Goal: Register for event/course

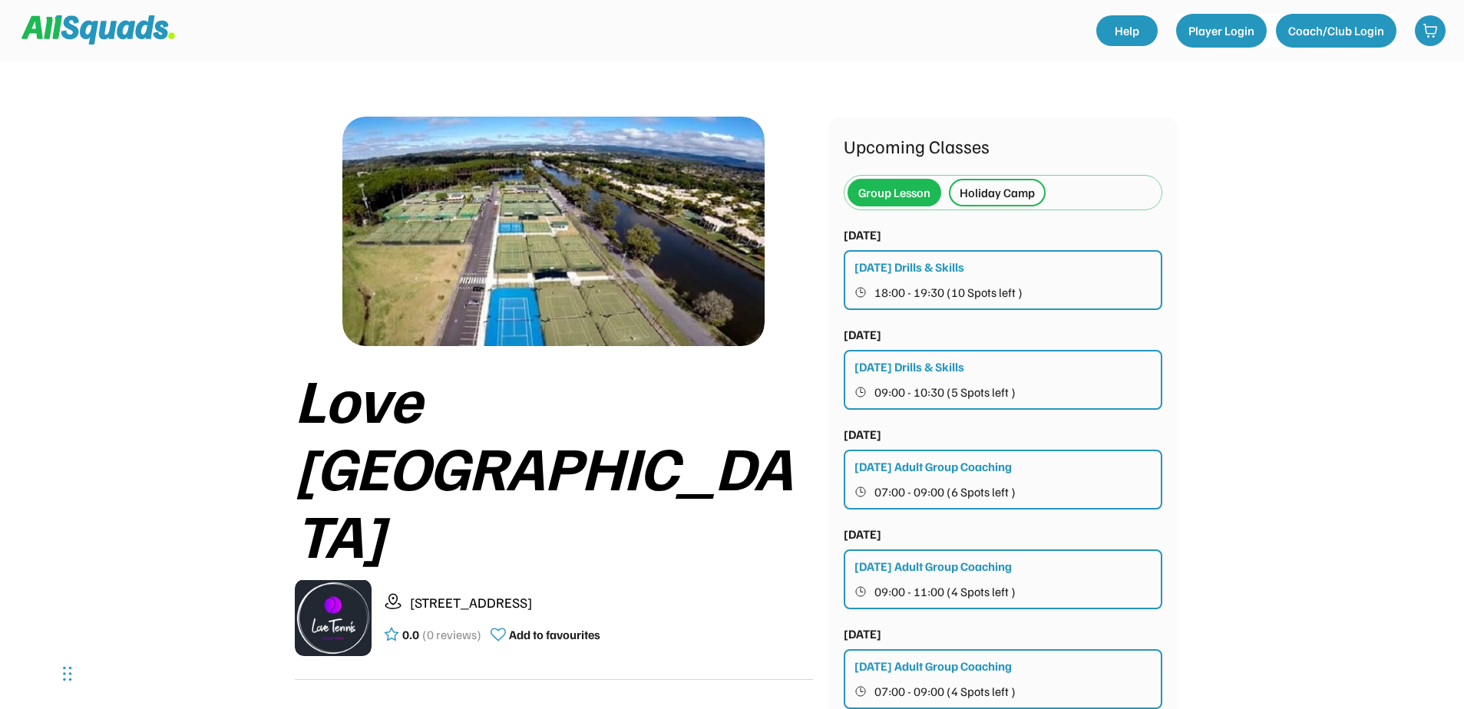
click at [974, 190] on div "Holiday Camp" at bounding box center [996, 192] width 75 height 18
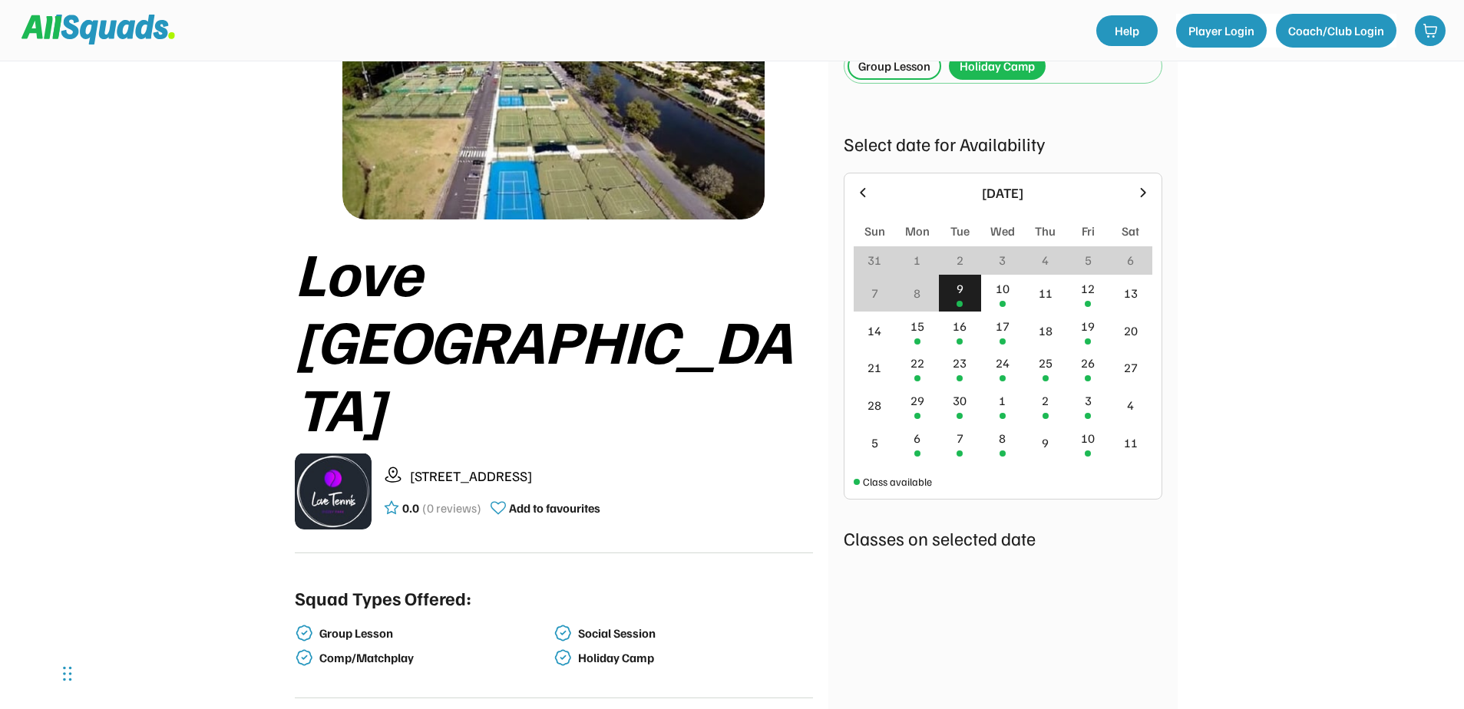
scroll to position [154, 0]
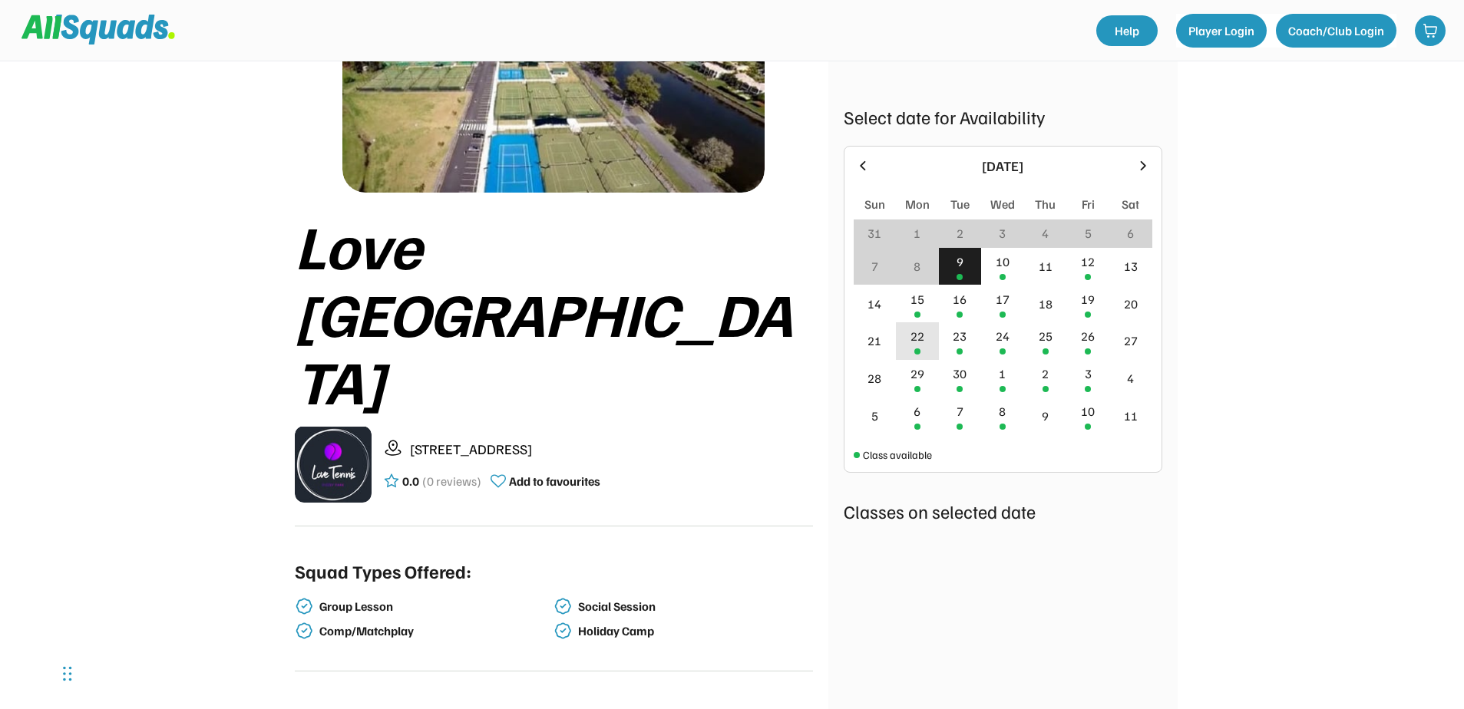
click at [910, 340] on div "22" at bounding box center [917, 336] width 14 height 18
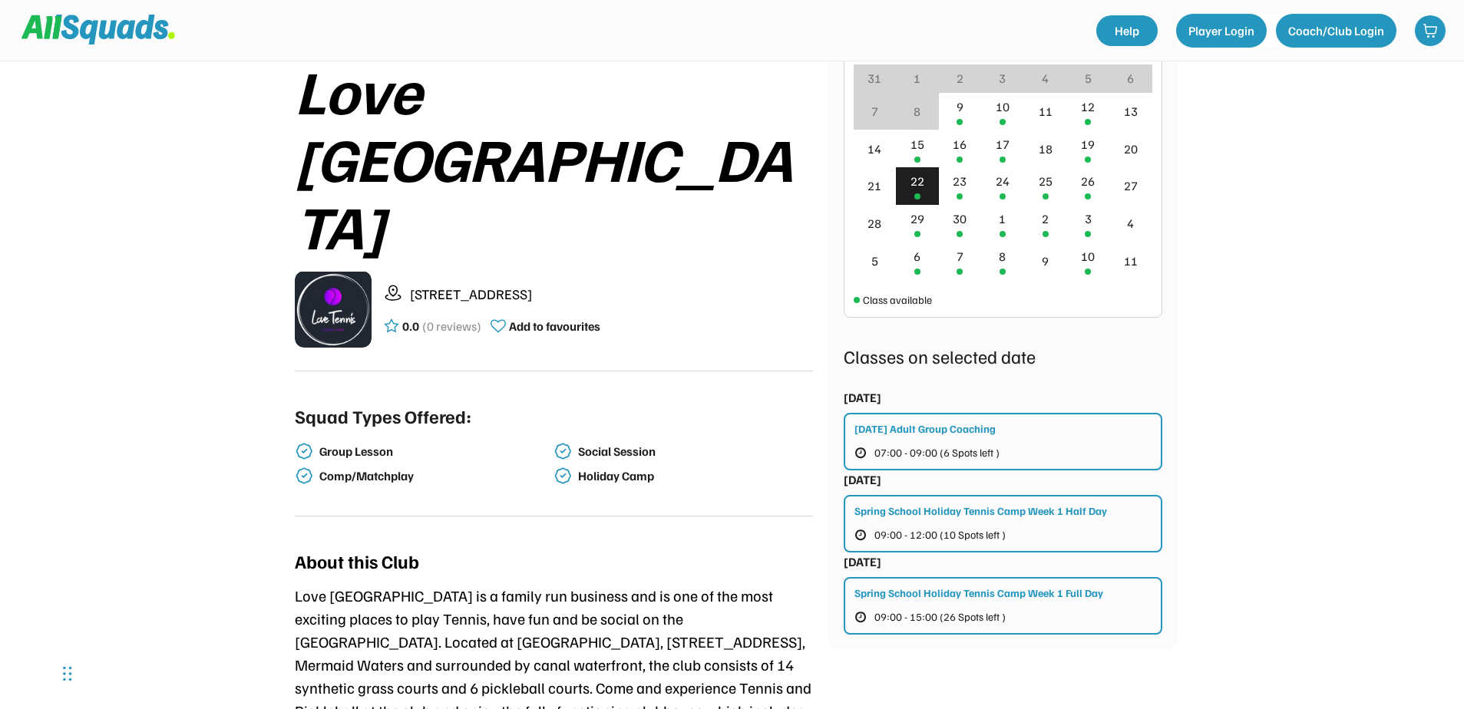
scroll to position [307, 0]
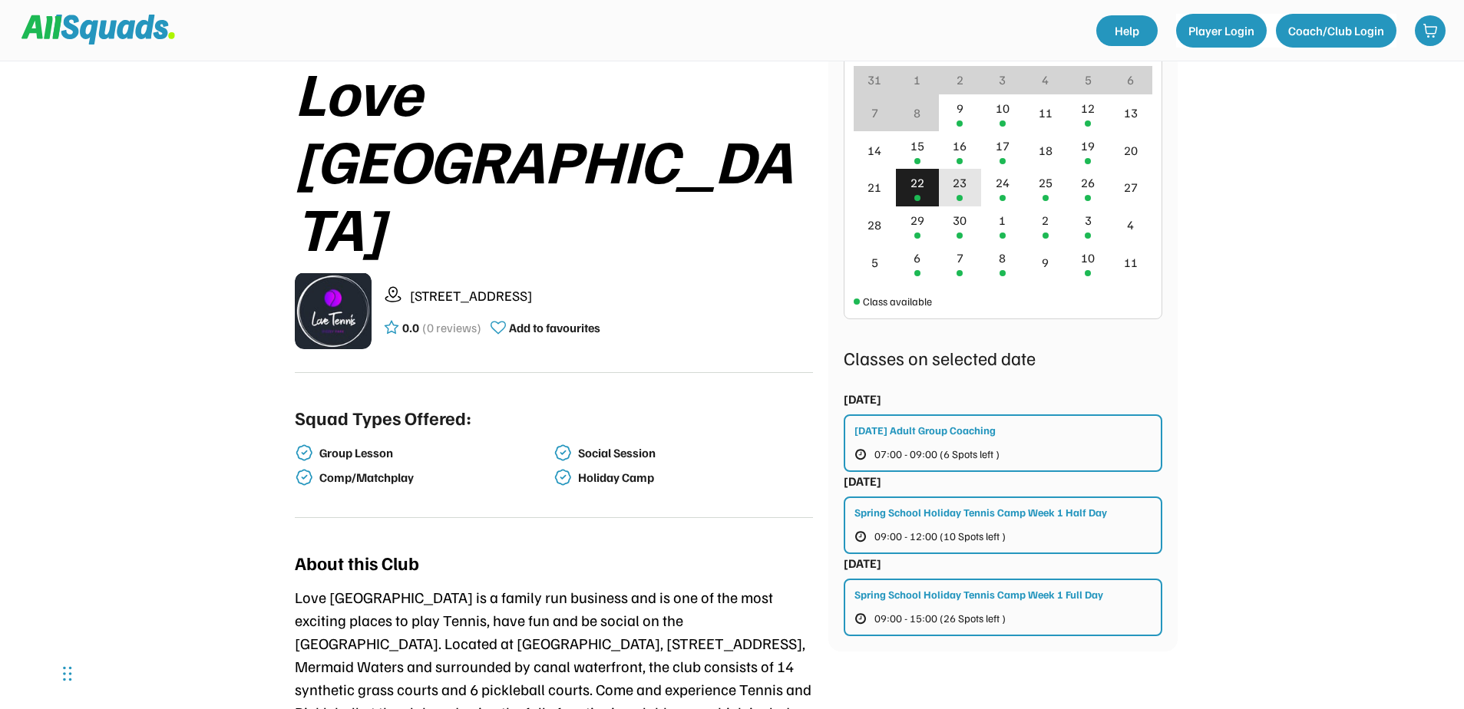
click at [966, 190] on div "23" at bounding box center [960, 182] width 14 height 18
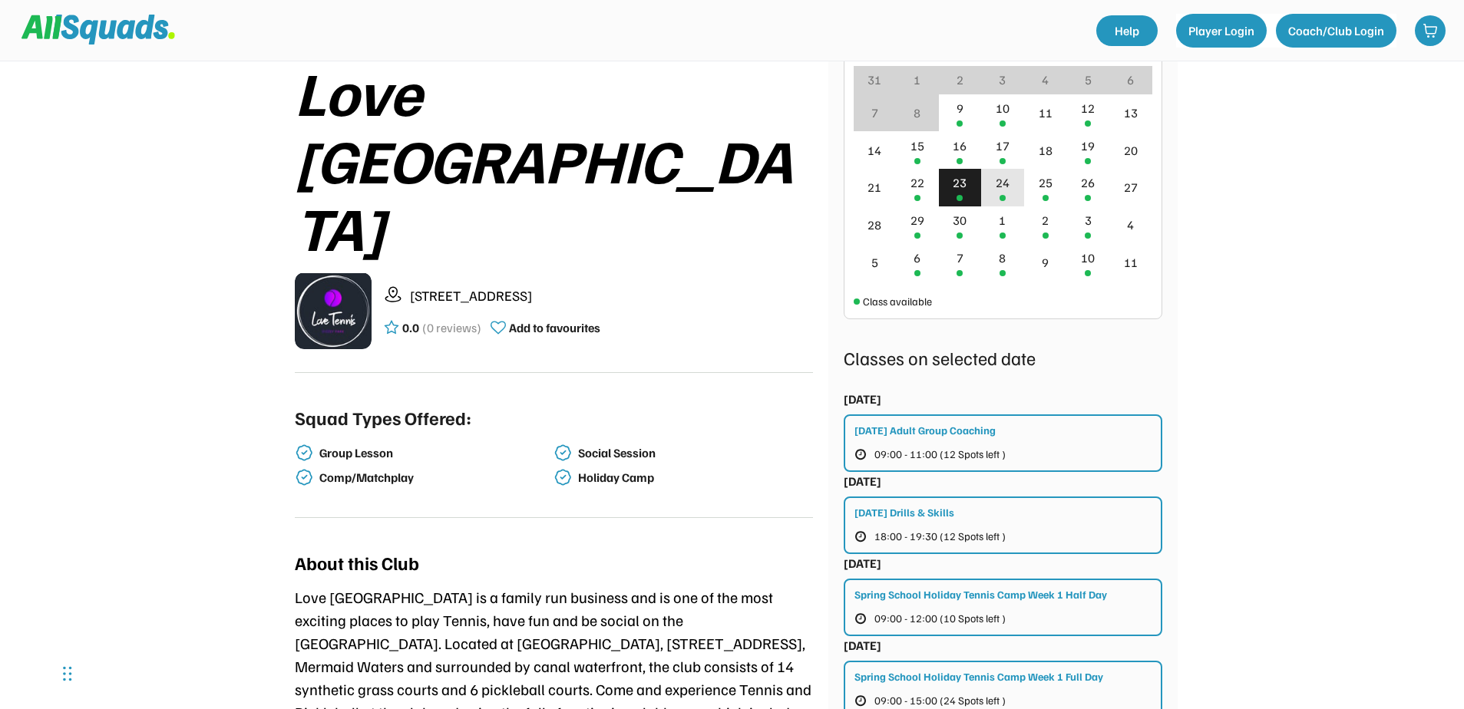
click at [1016, 193] on div "24" at bounding box center [1002, 188] width 43 height 38
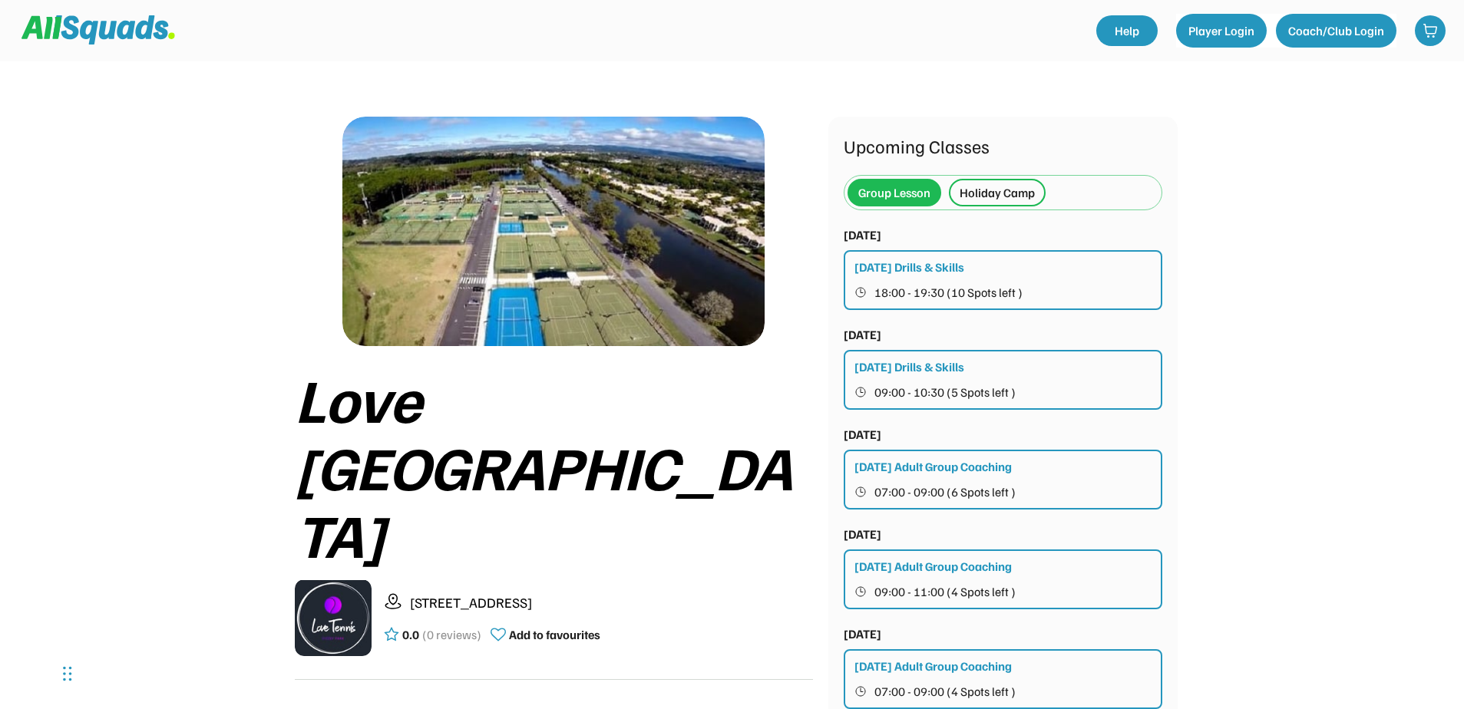
click at [998, 184] on div "Holiday Camp" at bounding box center [996, 192] width 75 height 18
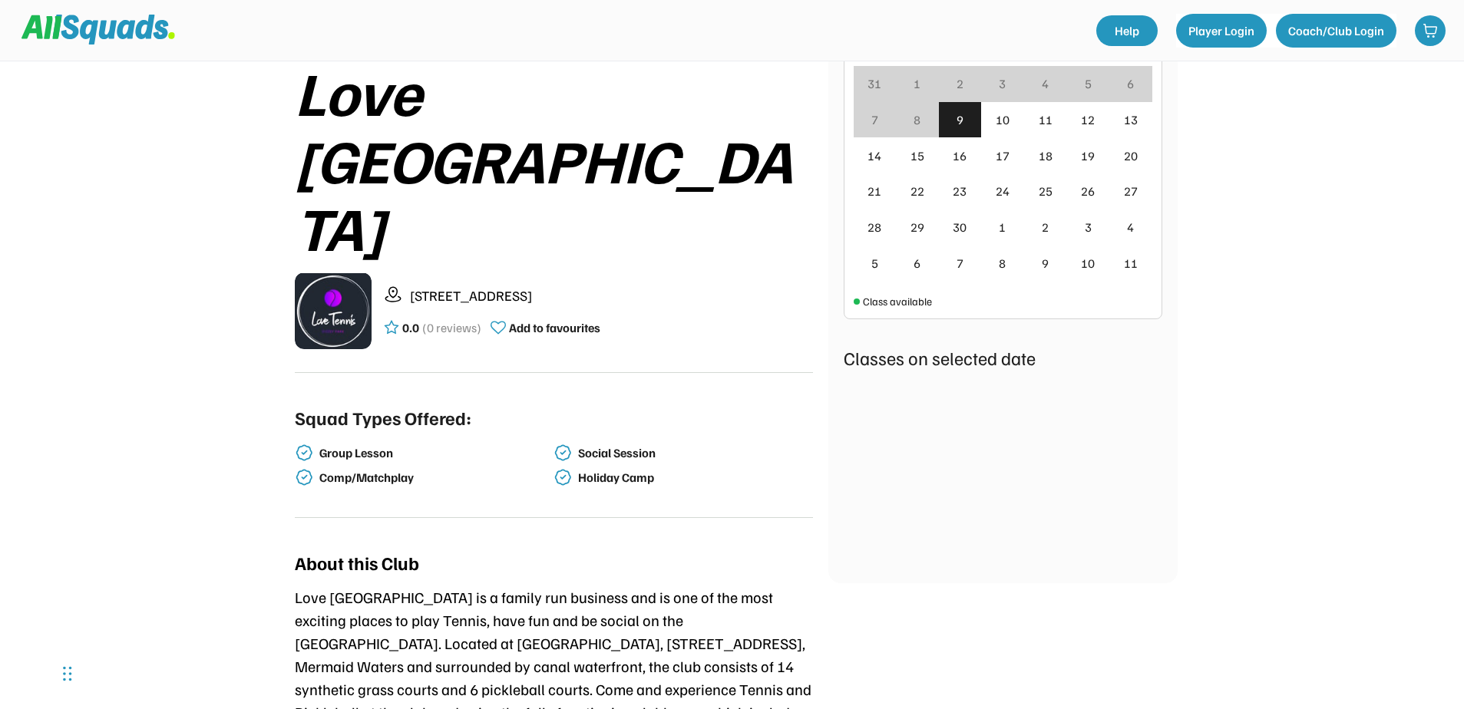
scroll to position [230, 0]
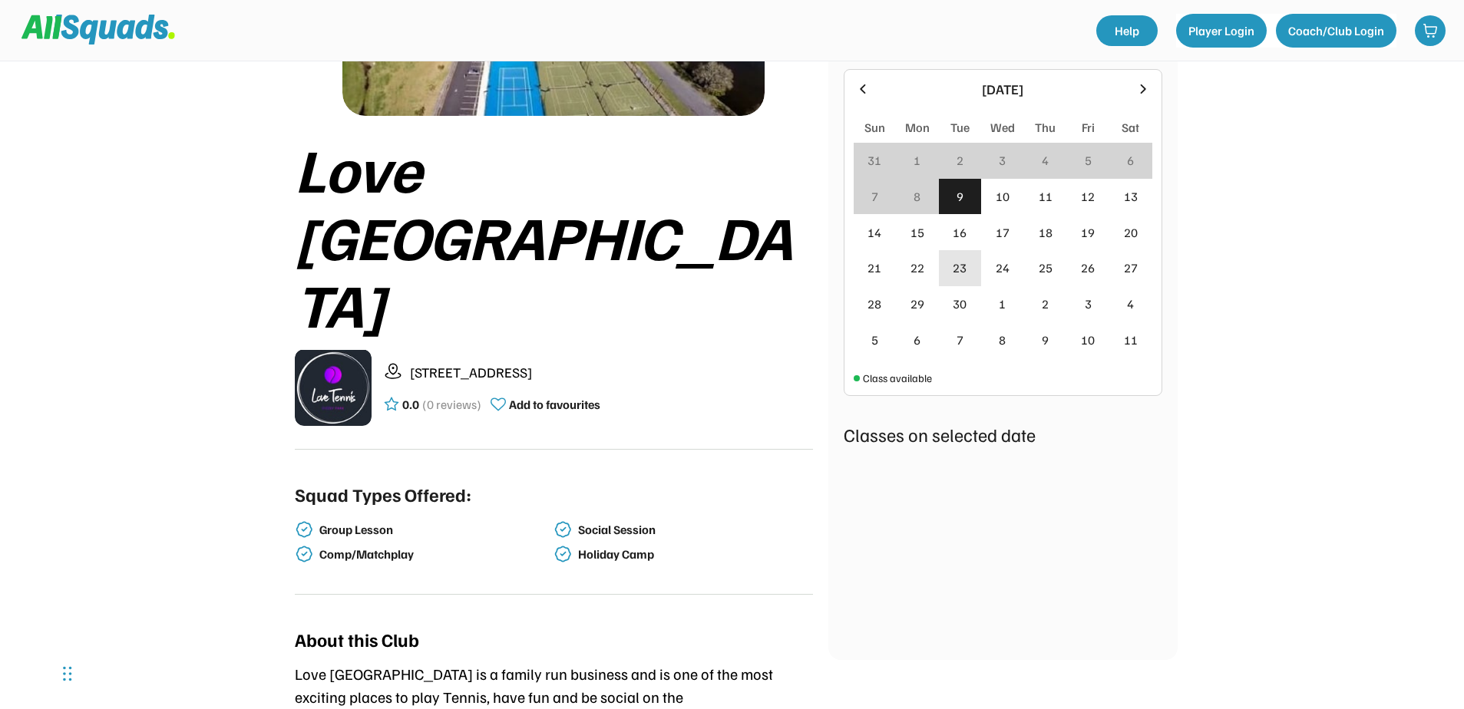
click at [935, 268] on div "22" at bounding box center [917, 268] width 43 height 36
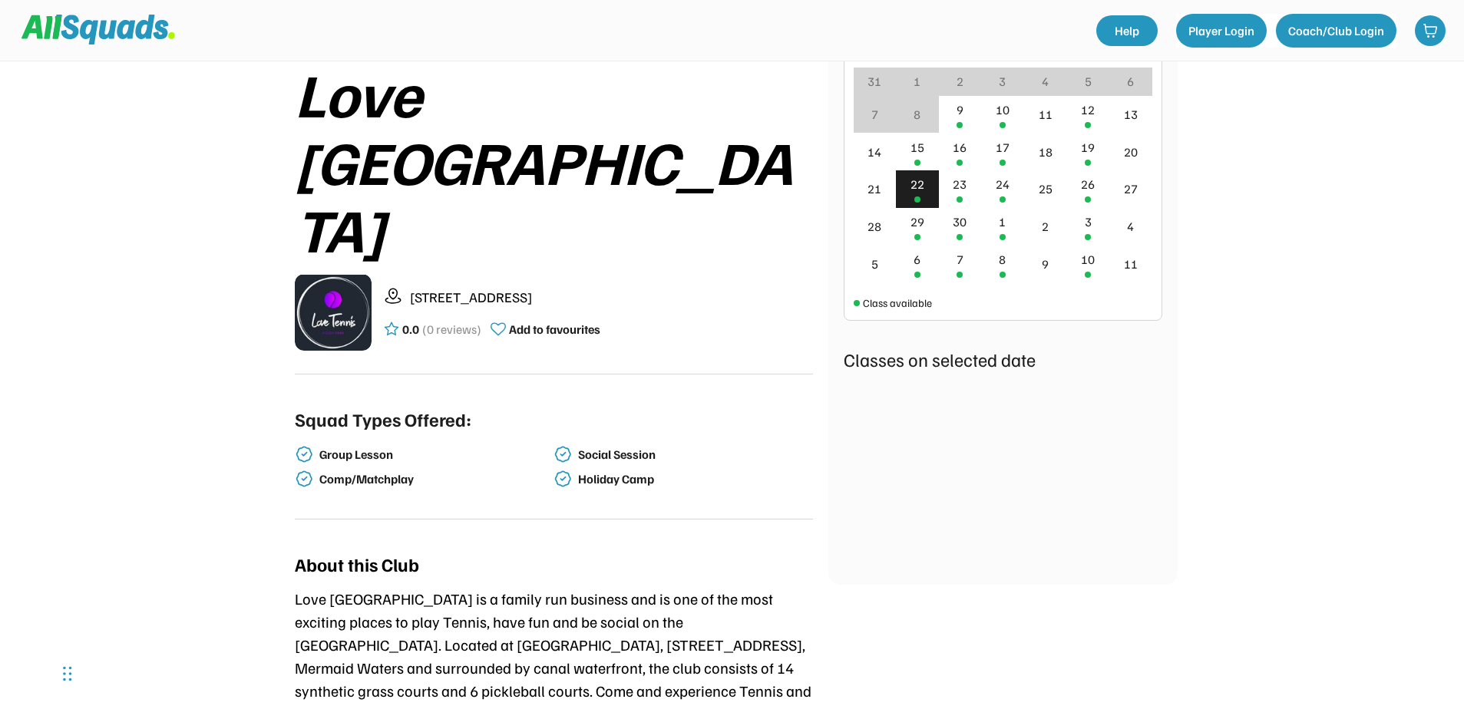
scroll to position [307, 0]
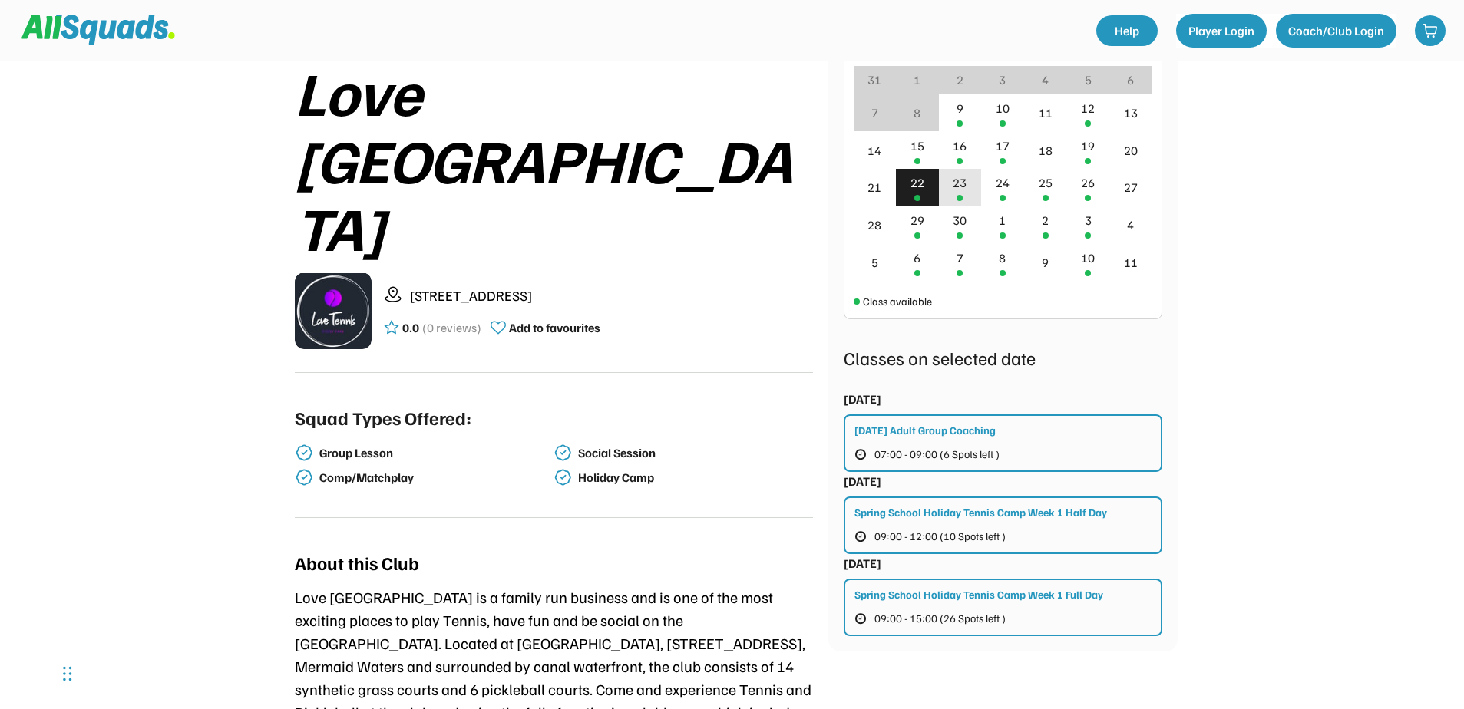
click at [960, 190] on div "23" at bounding box center [960, 182] width 14 height 18
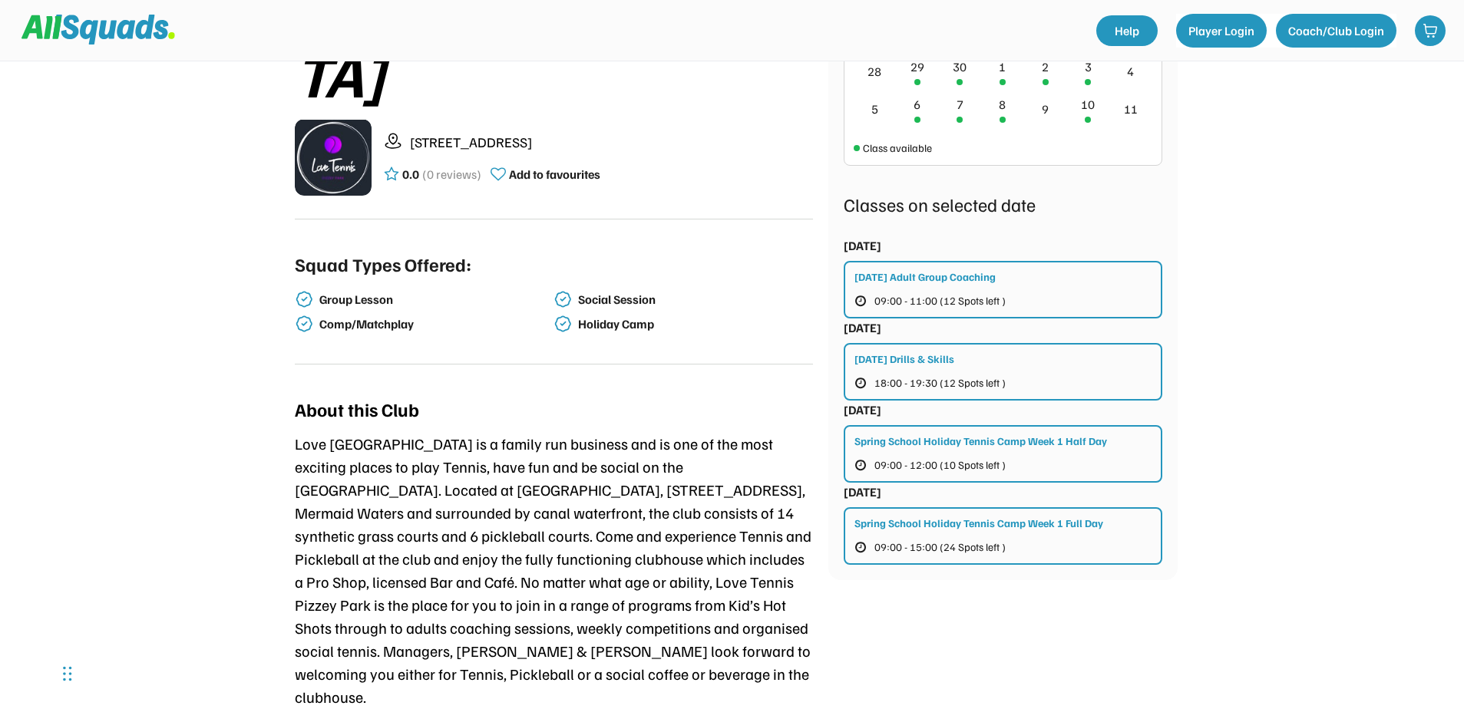
scroll to position [384, 0]
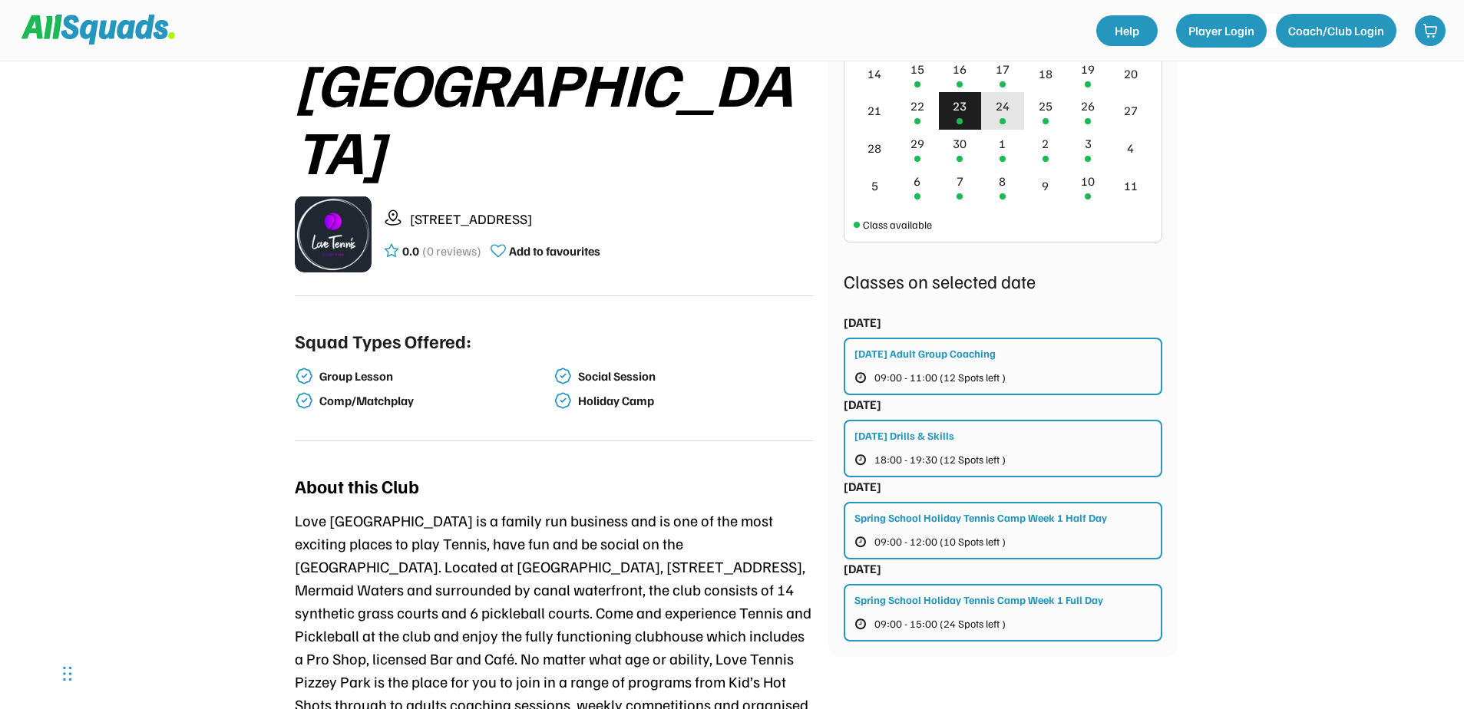
click at [1012, 109] on div "24" at bounding box center [1002, 111] width 43 height 38
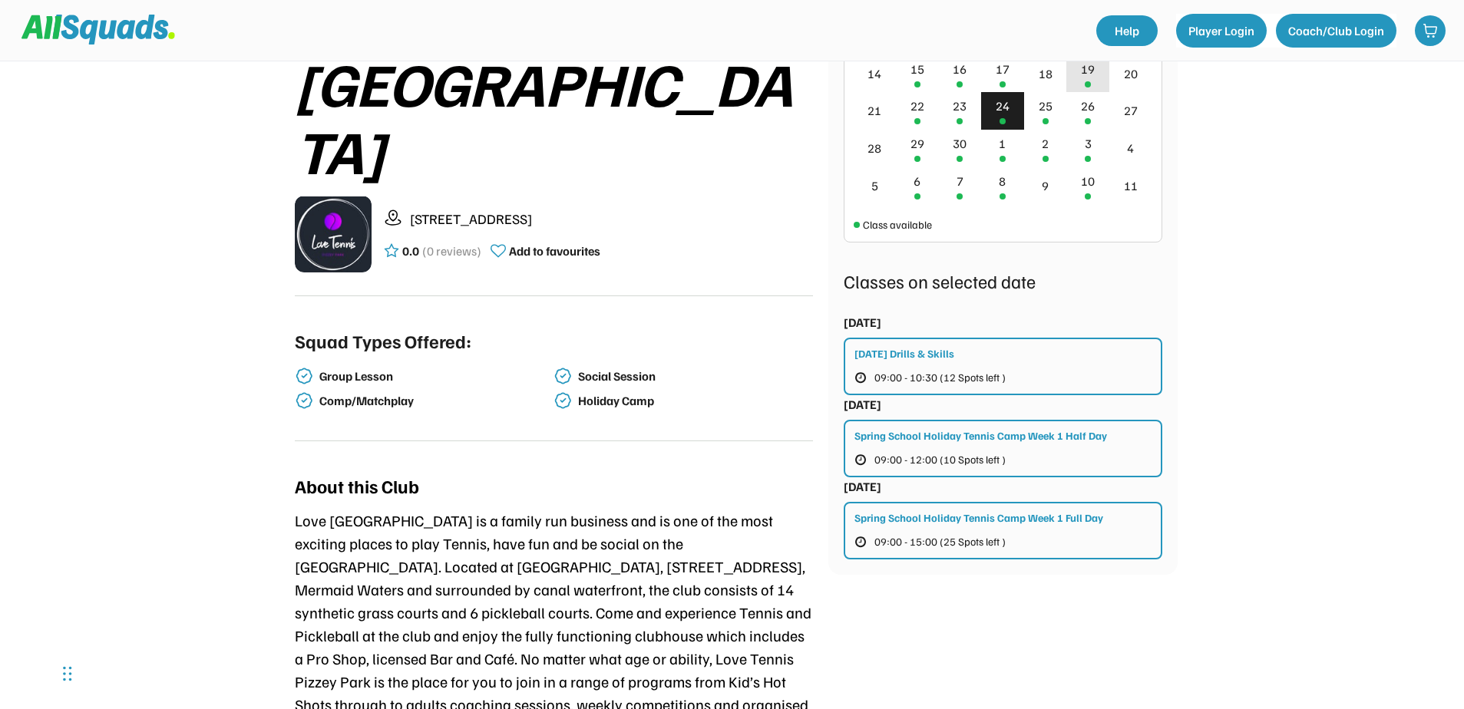
click at [1073, 77] on div "19" at bounding box center [1087, 73] width 43 height 38
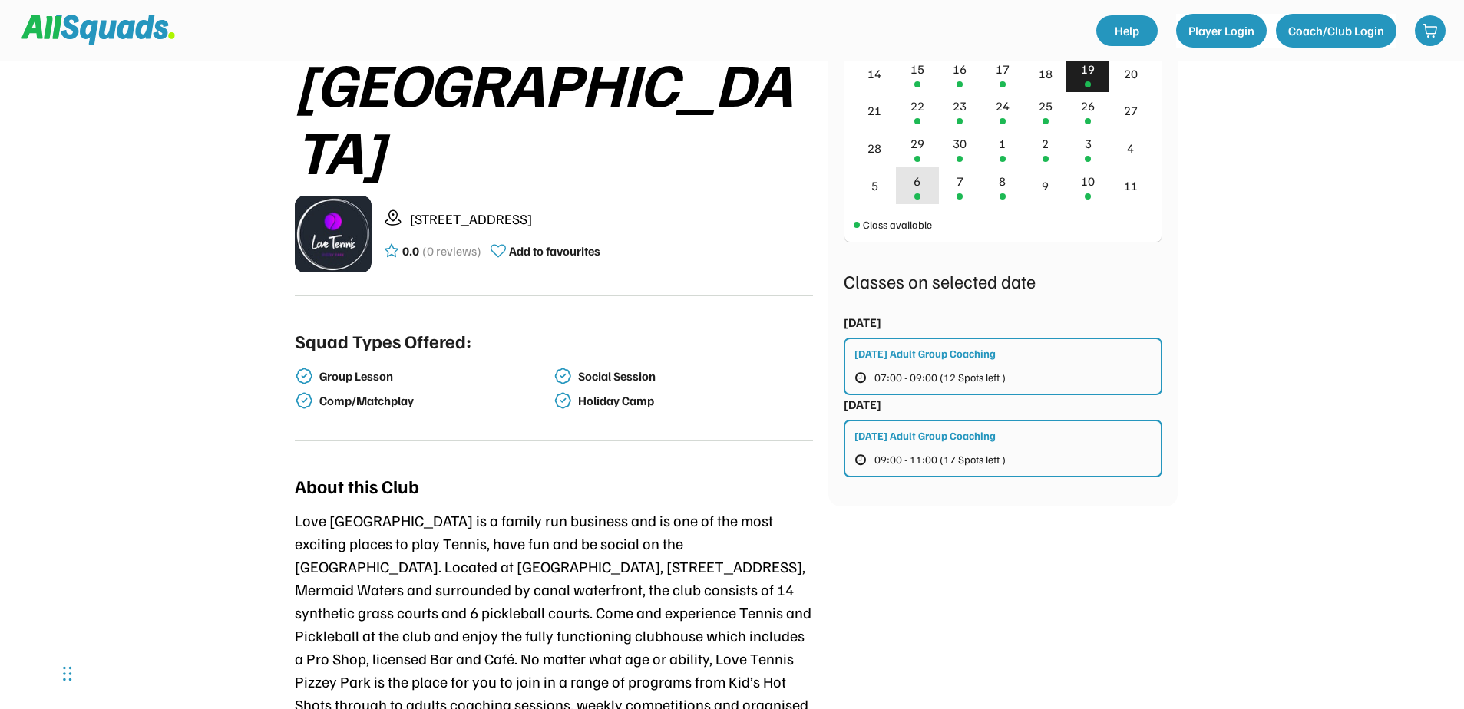
click at [924, 190] on div "6" at bounding box center [917, 186] width 43 height 38
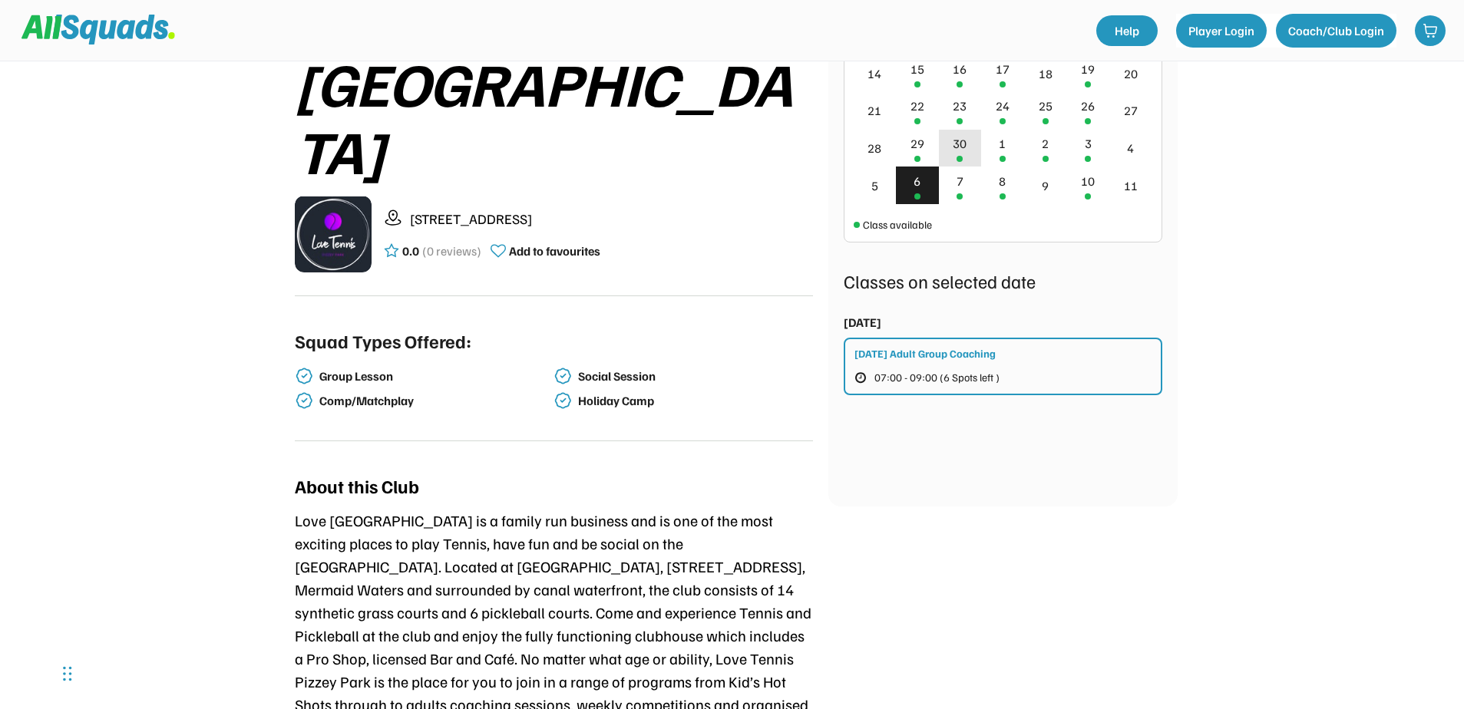
click at [962, 154] on div "30" at bounding box center [960, 149] width 43 height 38
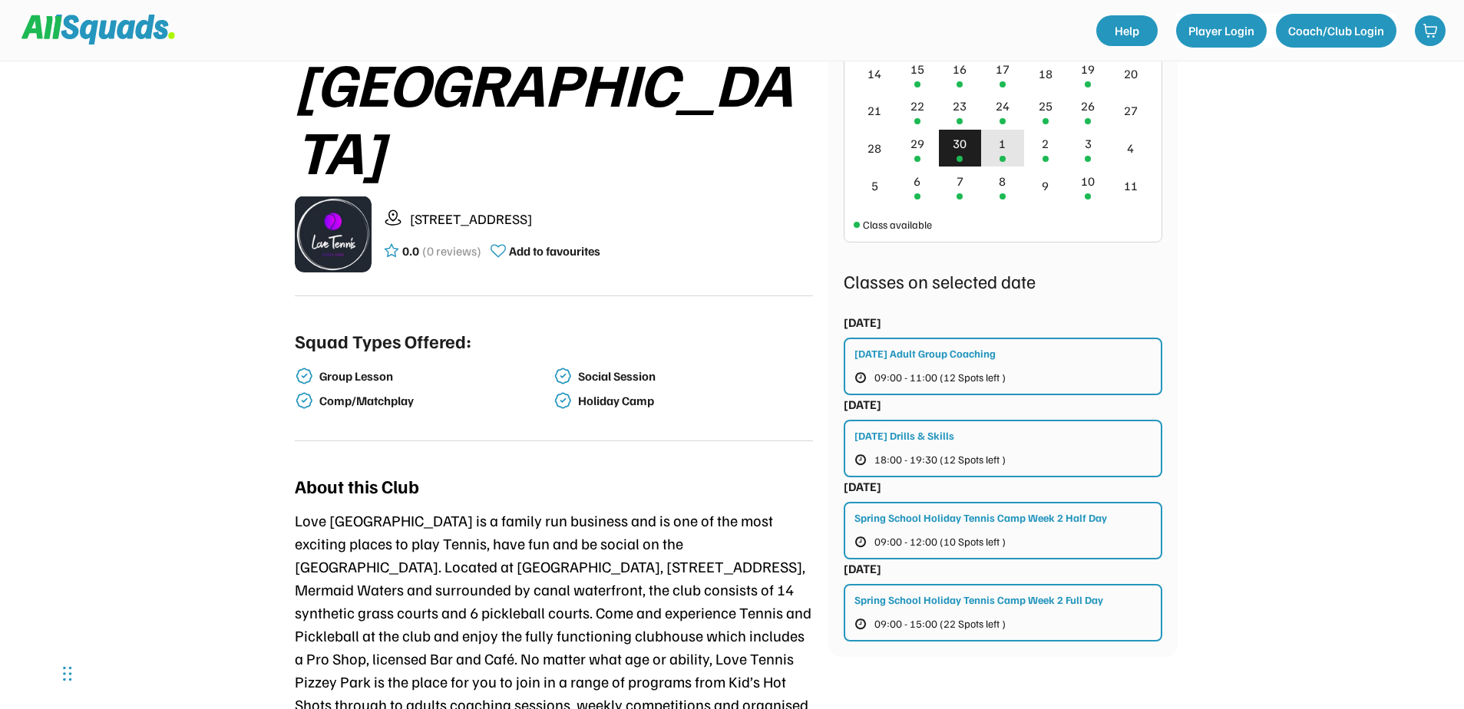
click at [1001, 152] on div "1" at bounding box center [1002, 143] width 7 height 18
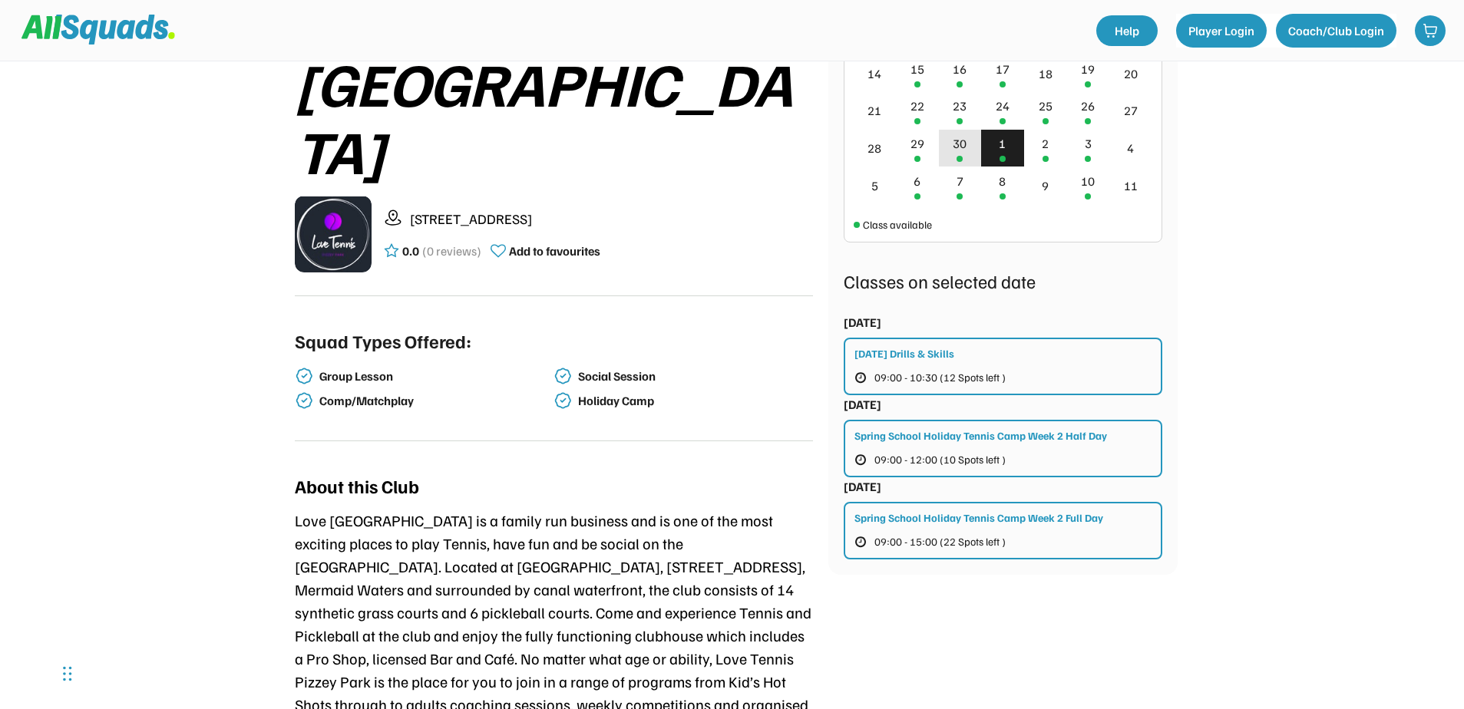
click at [967, 151] on div "30" at bounding box center [960, 149] width 43 height 38
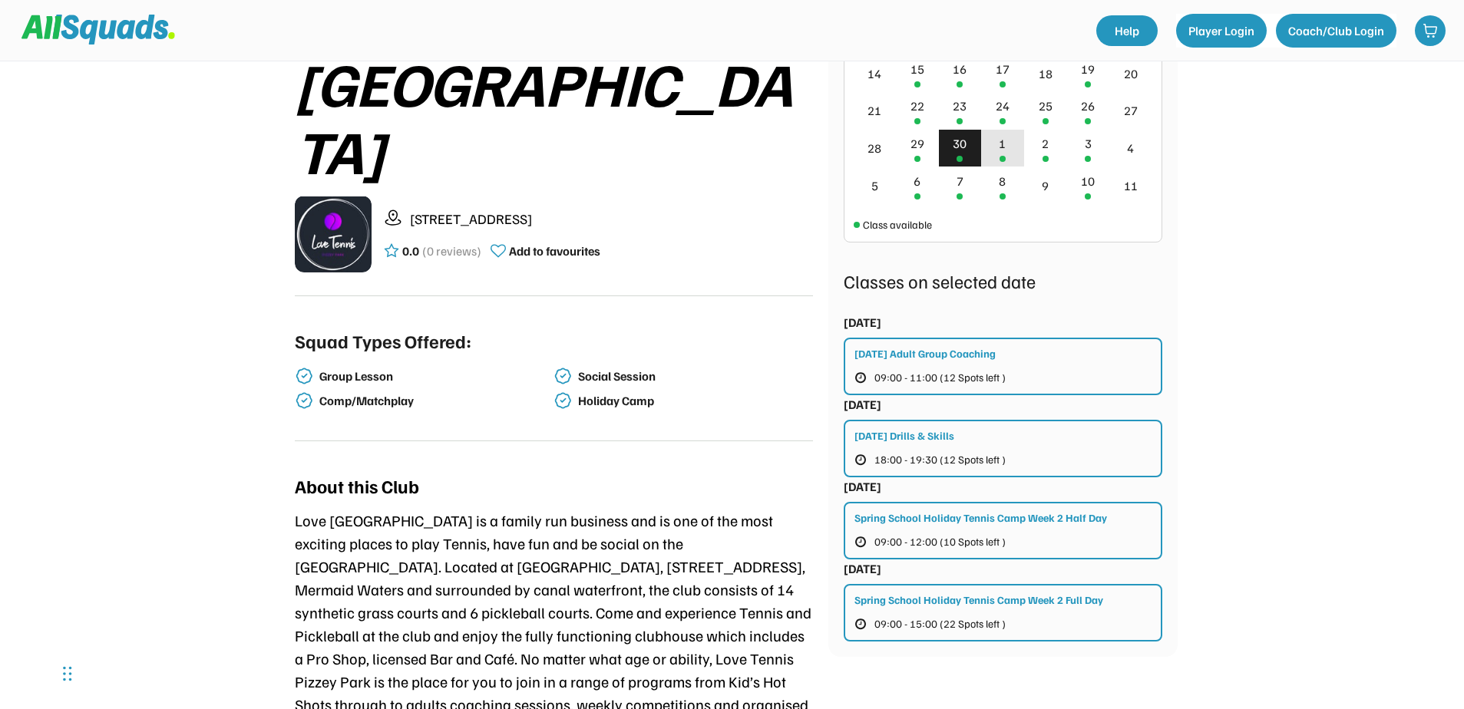
click at [1005, 150] on div "1" at bounding box center [1002, 143] width 7 height 18
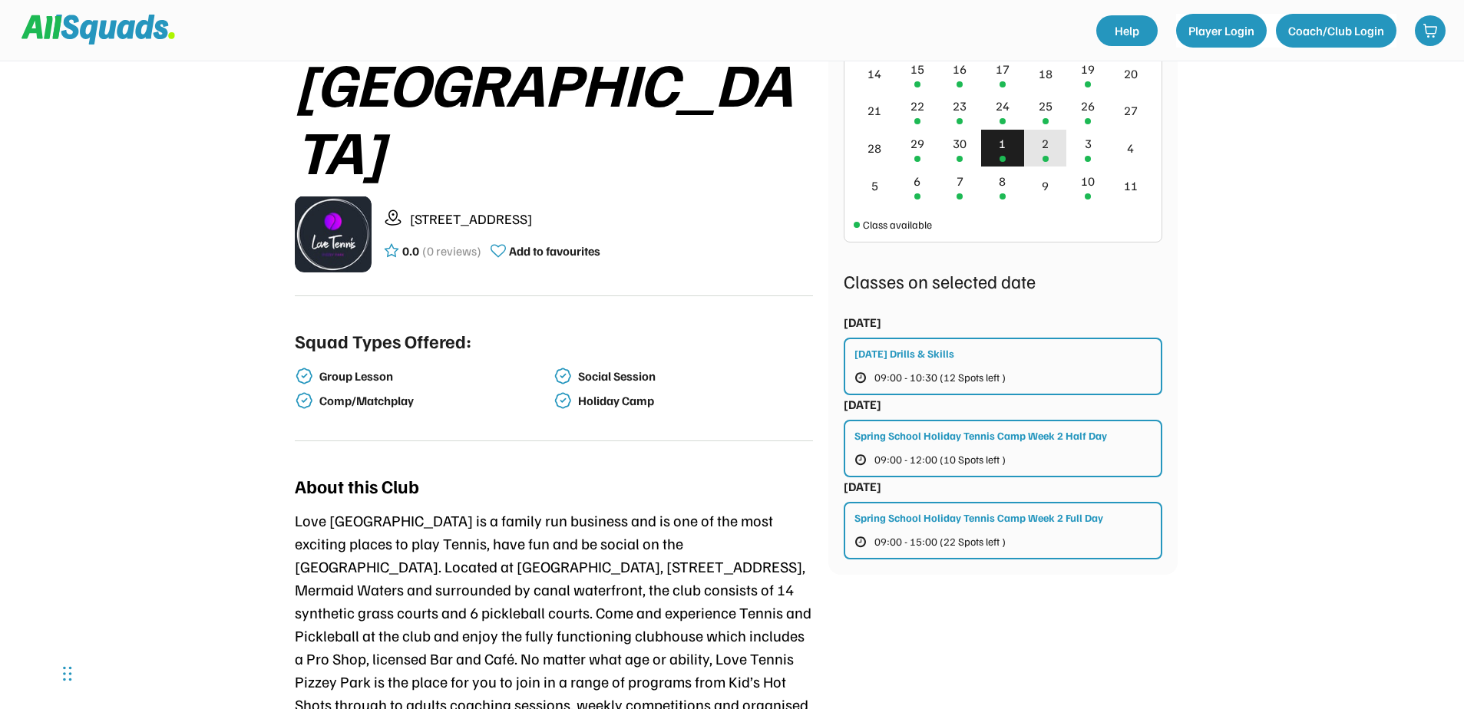
click at [1049, 149] on div "2" at bounding box center [1045, 149] width 43 height 38
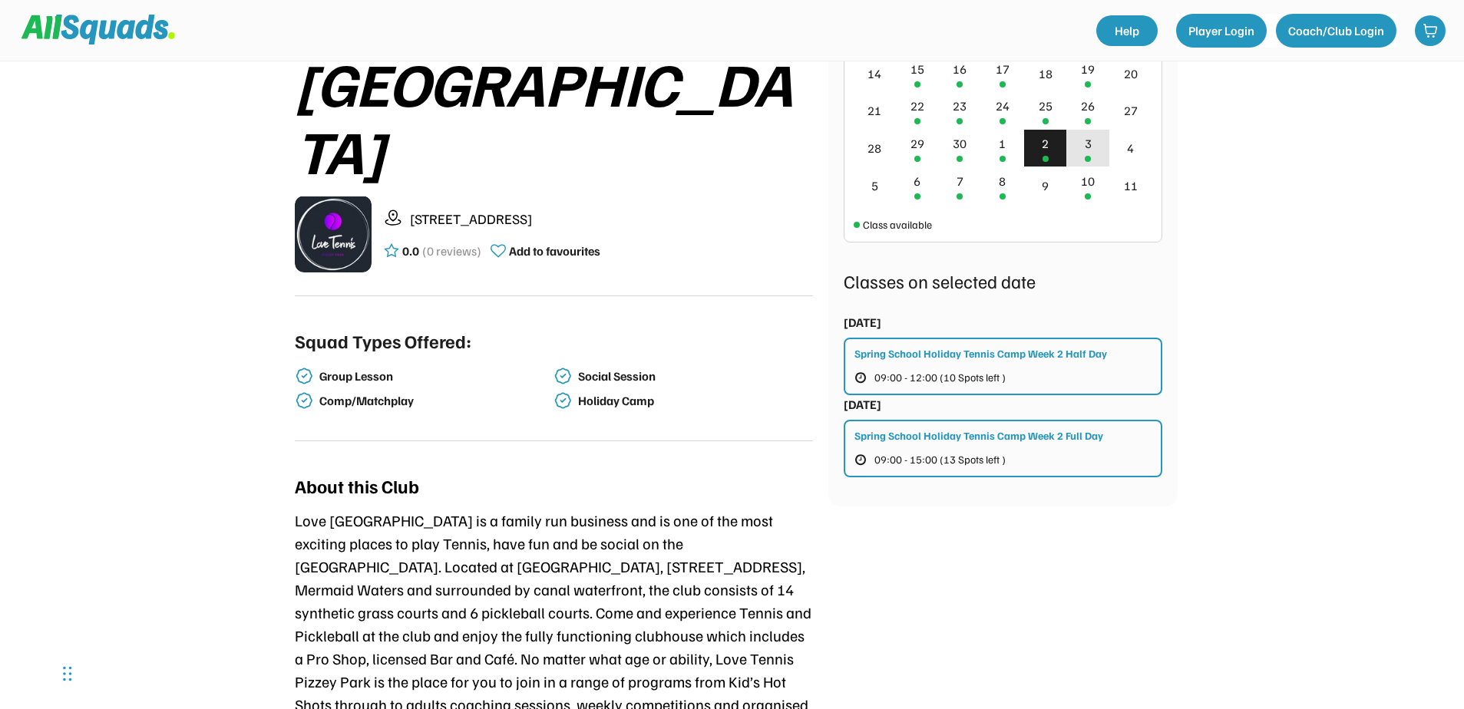
click at [1075, 149] on div "3" at bounding box center [1087, 149] width 43 height 38
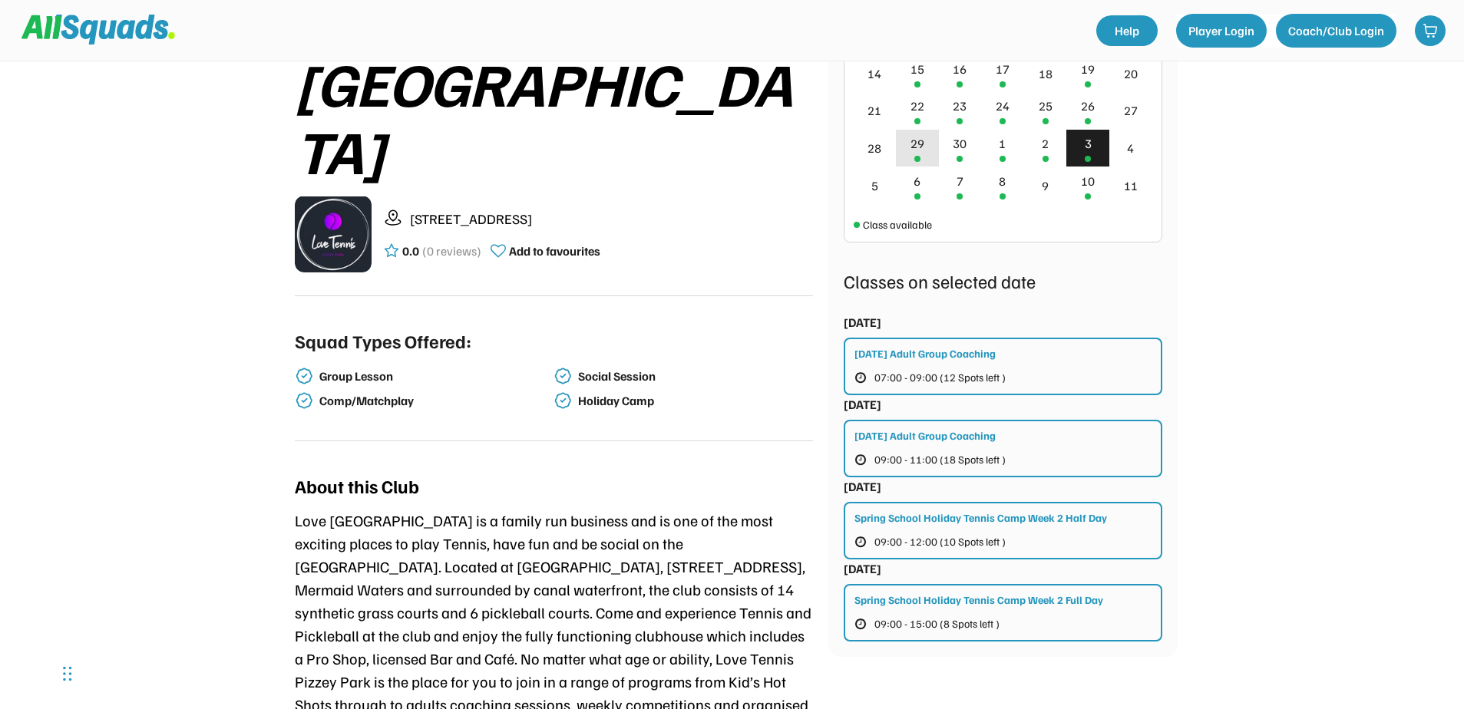
click at [920, 155] on div "29" at bounding box center [917, 149] width 43 height 38
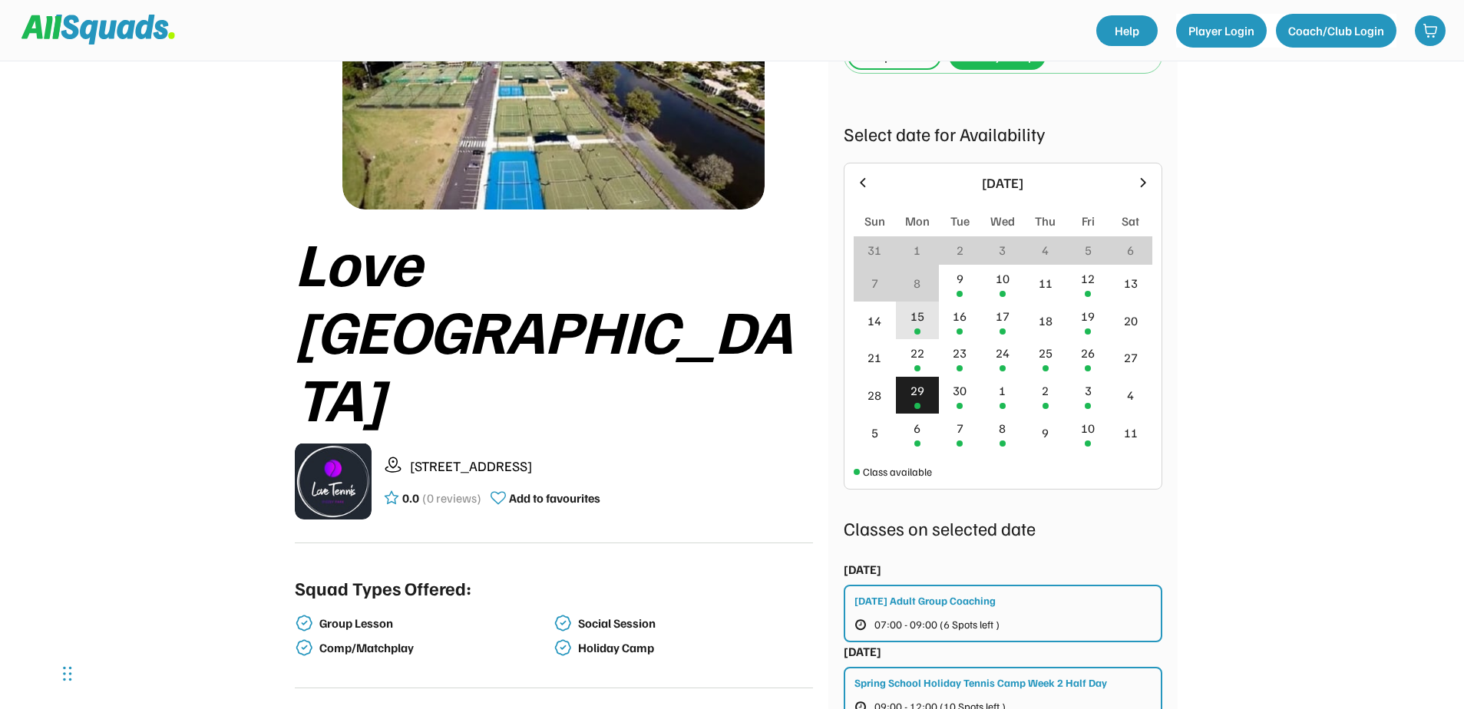
scroll to position [0, 0]
